Goal: Task Accomplishment & Management: Use online tool/utility

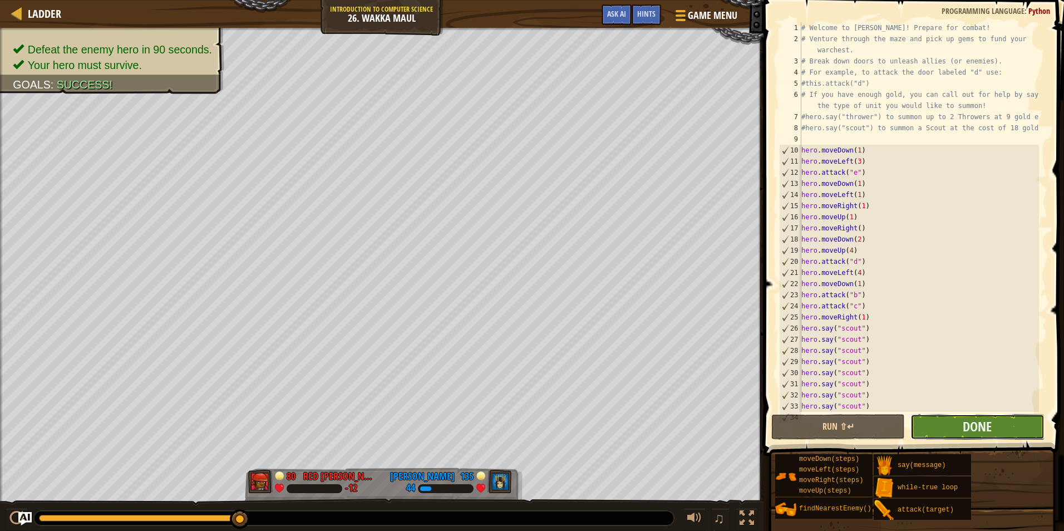
click at [929, 423] on button "Done" at bounding box center [978, 427] width 134 height 26
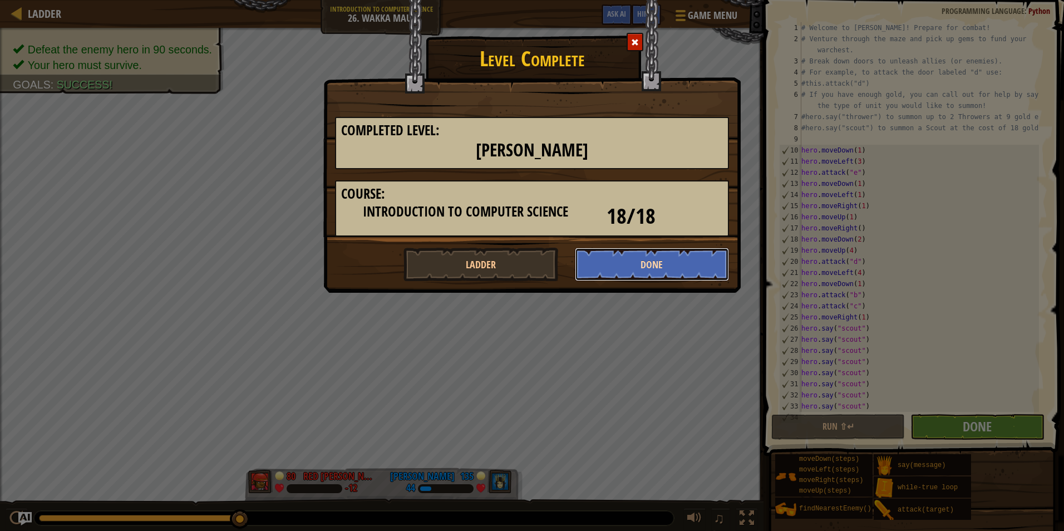
drag, startPoint x: 687, startPoint y: 258, endPoint x: 696, endPoint y: 251, distance: 11.5
click at [694, 252] on button "Done" at bounding box center [652, 264] width 155 height 33
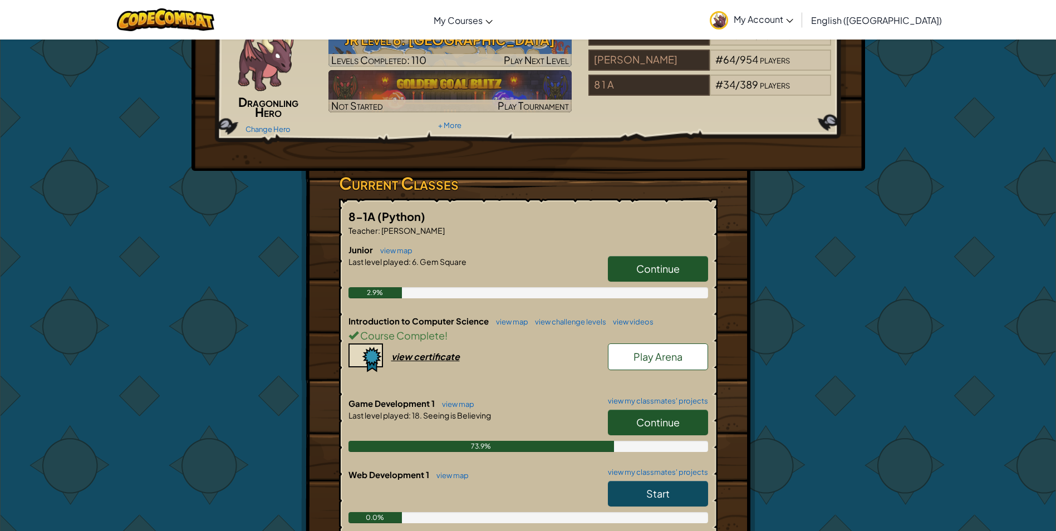
scroll to position [167, 0]
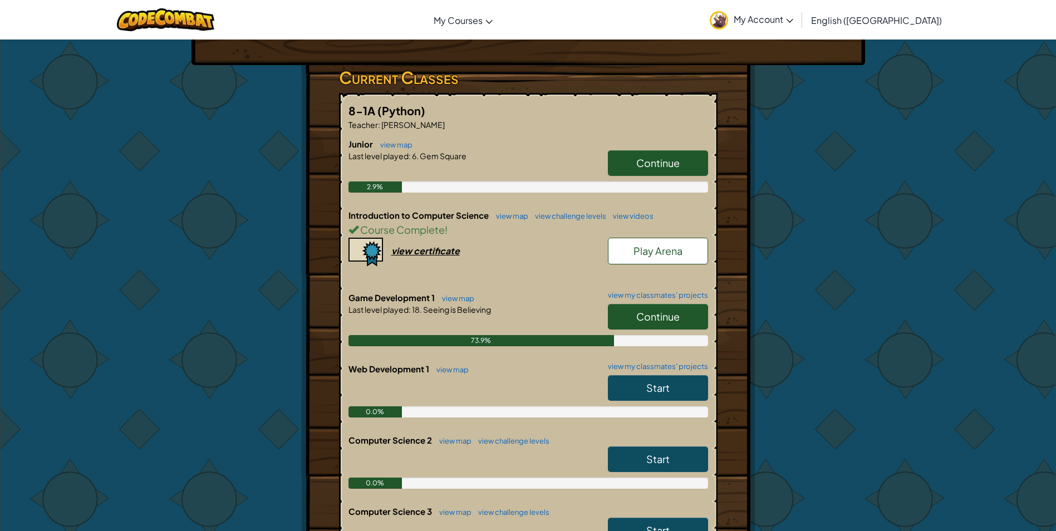
click at [672, 257] on span "Play Arena" at bounding box center [658, 250] width 49 height 13
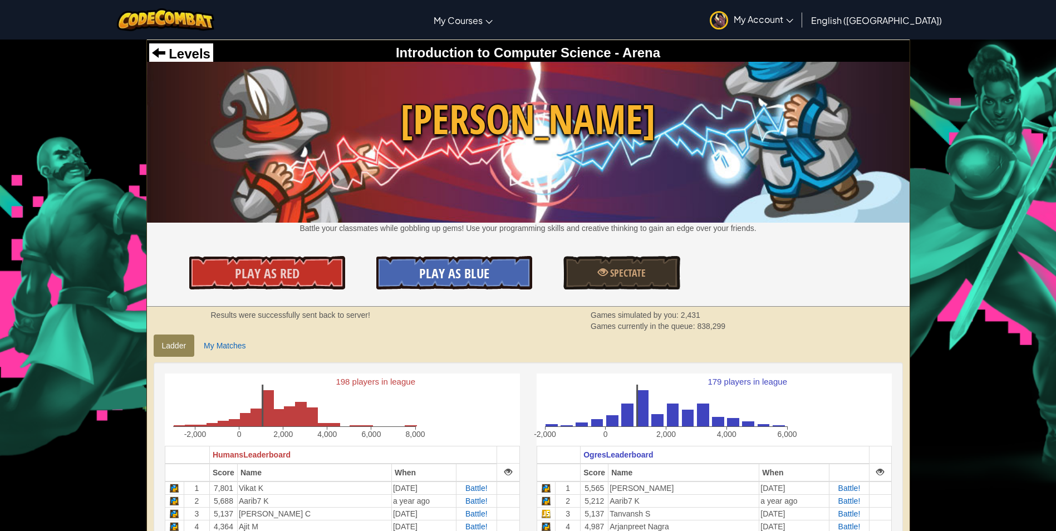
click at [492, 281] on link "Play As Blue" at bounding box center [454, 272] width 156 height 33
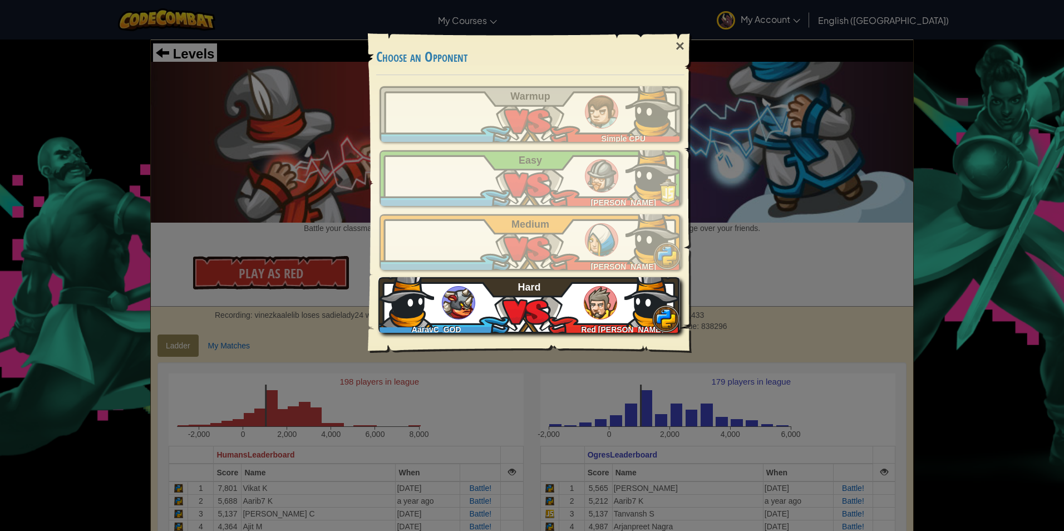
click at [510, 302] on div "AaravC_GOD Red [PERSON_NAME]" at bounding box center [530, 305] width 302 height 56
